Goal: Information Seeking & Learning: Learn about a topic

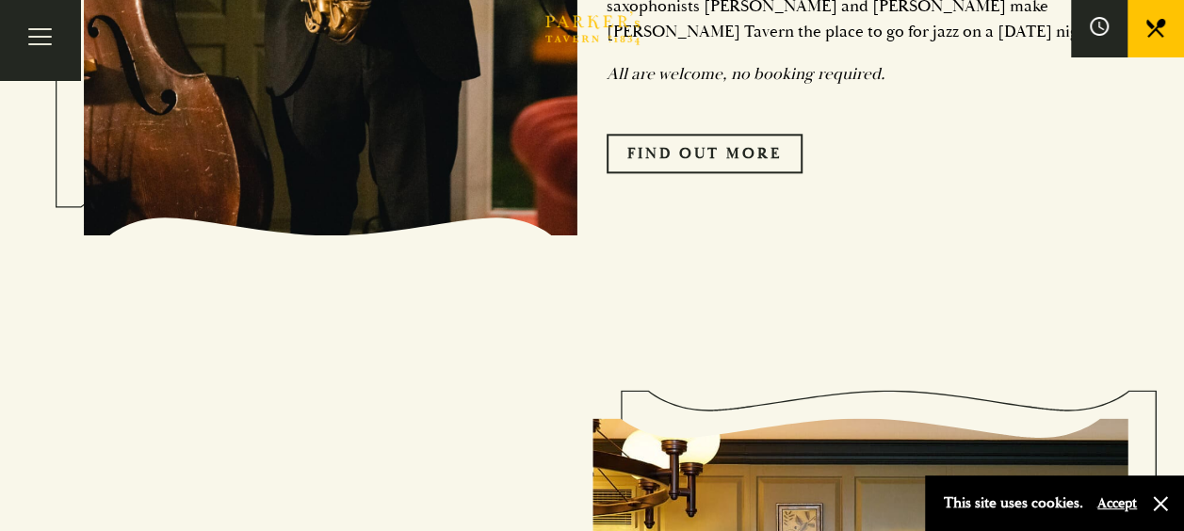
scroll to position [1413, 0]
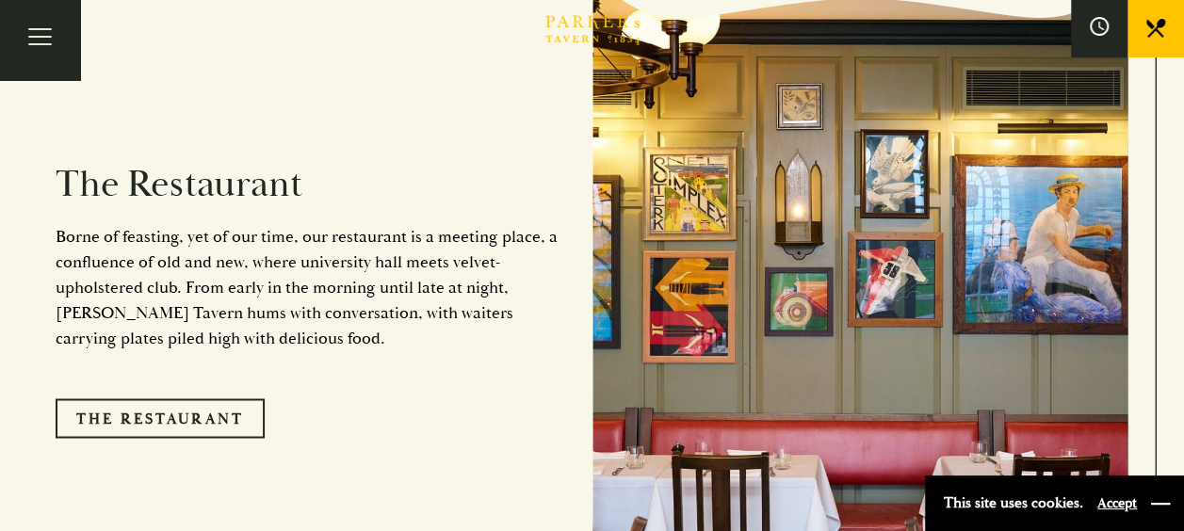
click at [1161, 507] on button "button" at bounding box center [1160, 504] width 19 height 19
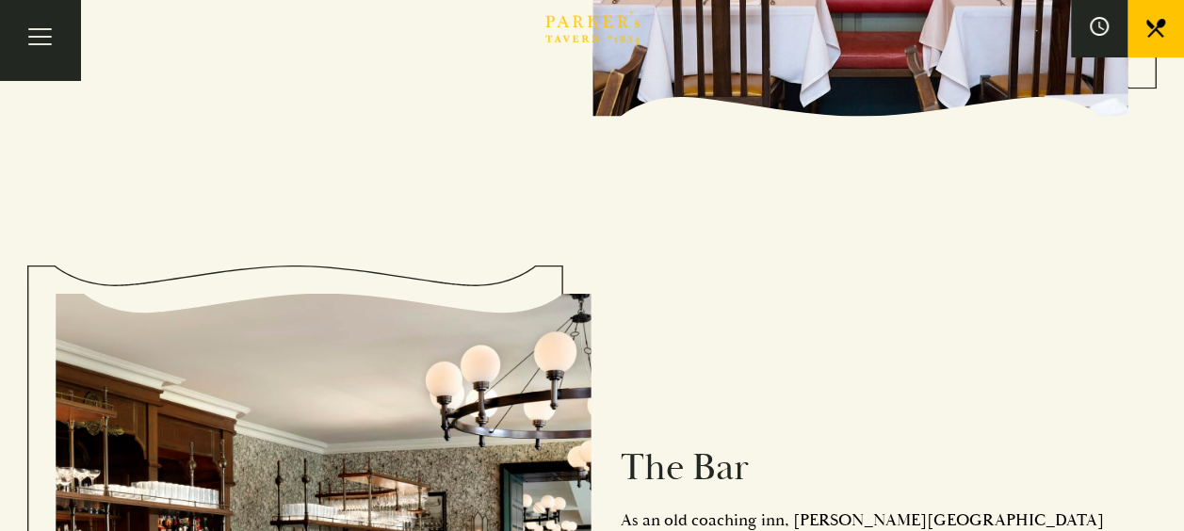
scroll to position [1319, 0]
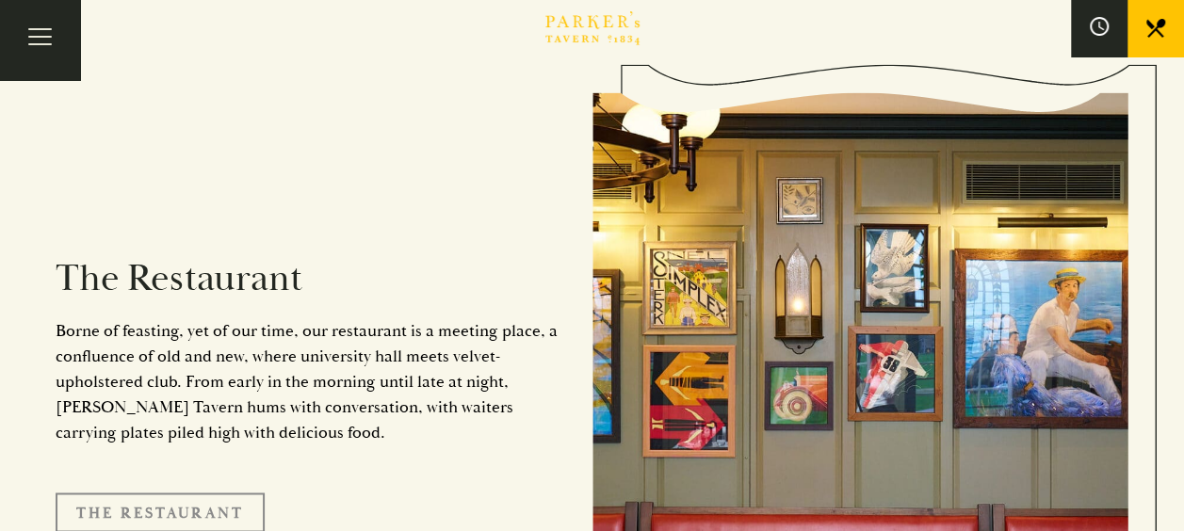
click at [202, 493] on link "The Restaurant" at bounding box center [160, 513] width 209 height 40
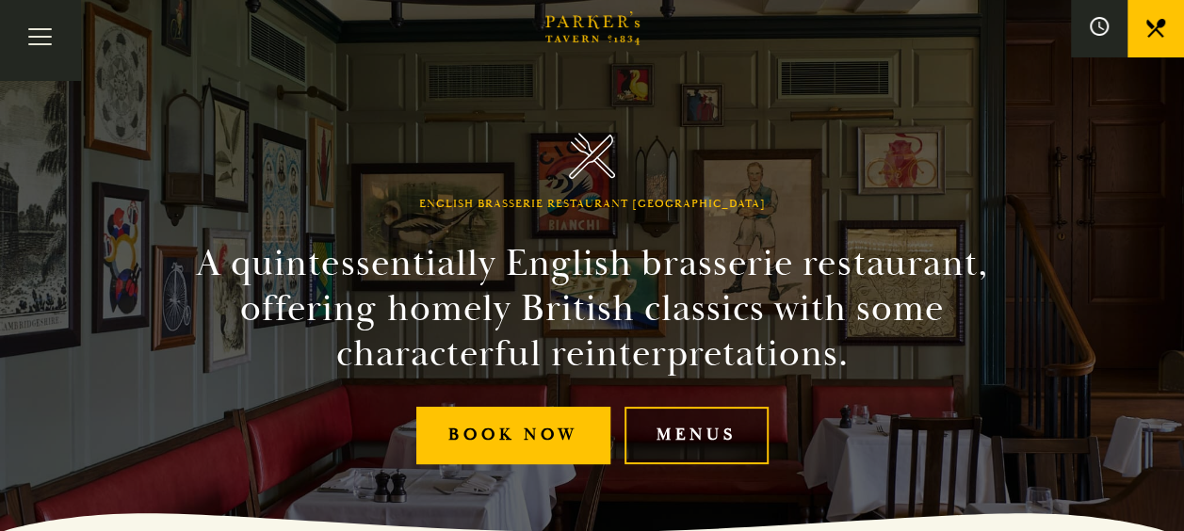
click at [673, 433] on link "Menus" at bounding box center [697, 435] width 144 height 57
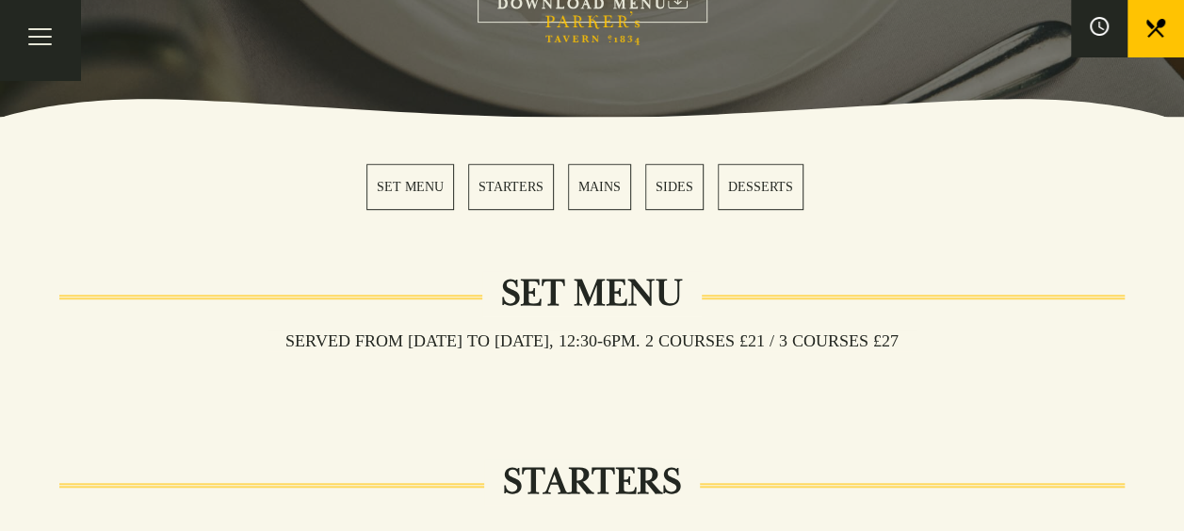
scroll to position [188, 0]
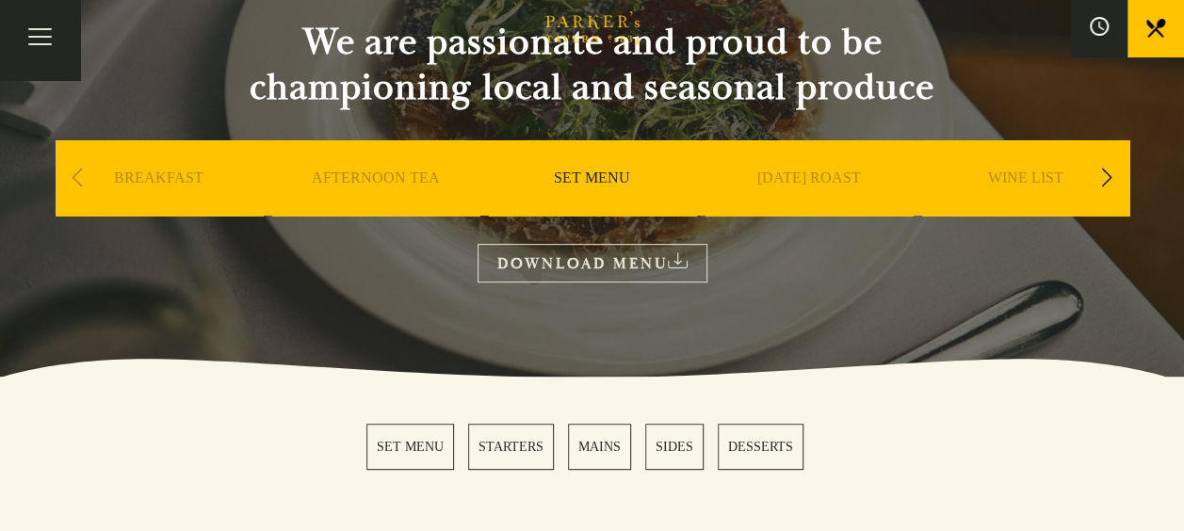
click at [1112, 178] on div "Next slide" at bounding box center [1107, 177] width 25 height 41
click at [1105, 182] on div "Next slide" at bounding box center [1107, 177] width 25 height 41
click at [817, 181] on link "A LA CARTE" at bounding box center [809, 206] width 88 height 75
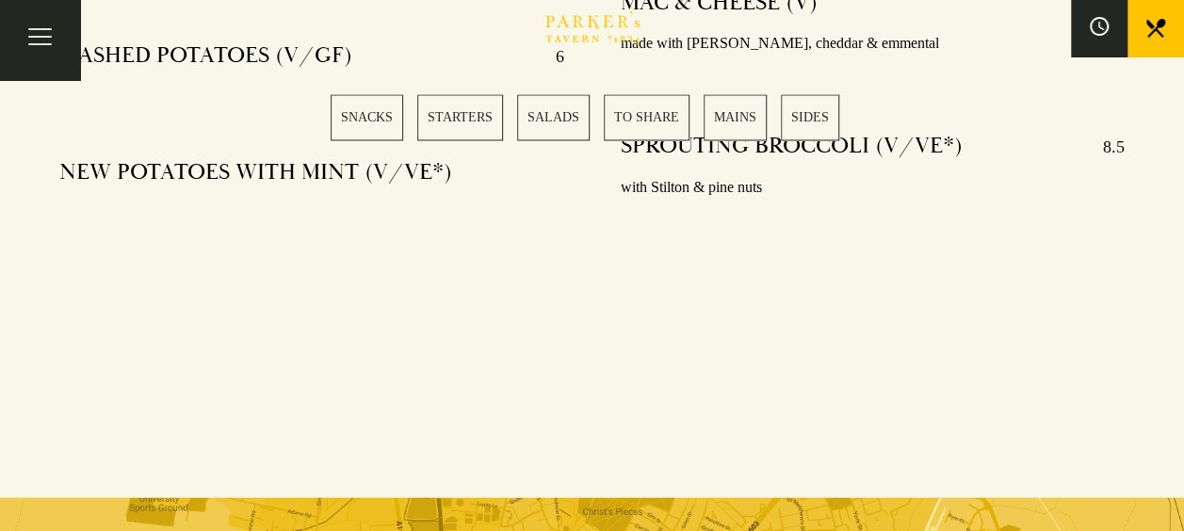
scroll to position [5371, 0]
